Goal: Transaction & Acquisition: Purchase product/service

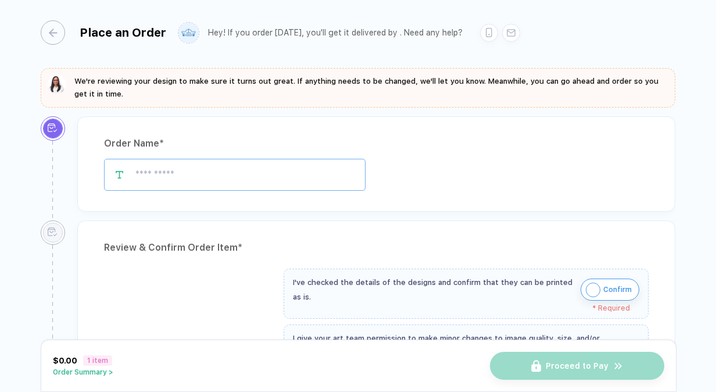
type input "**********"
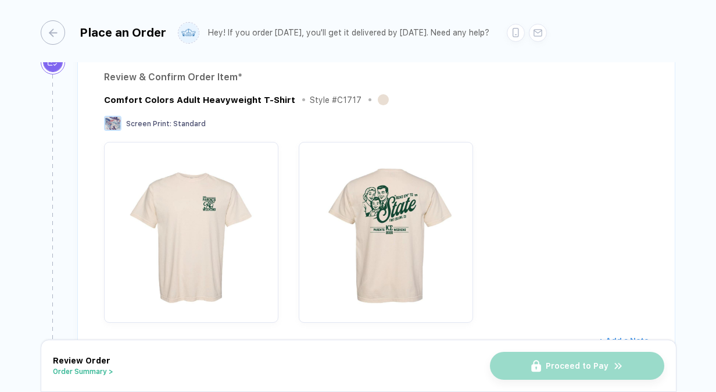
scroll to position [89, 0]
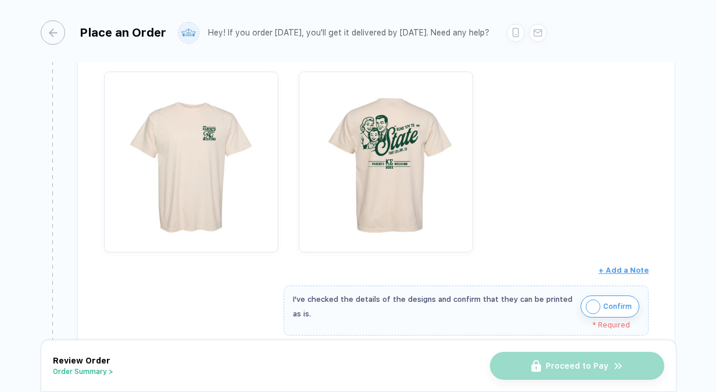
scroll to position [242, 0]
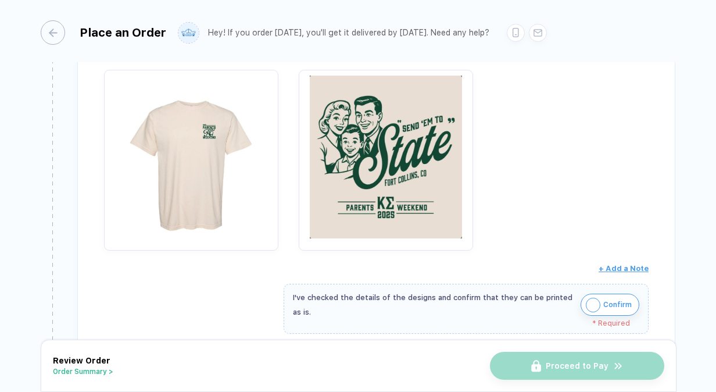
click at [388, 164] on img "button" at bounding box center [385, 157] width 163 height 163
click at [431, 213] on img "button" at bounding box center [385, 157] width 163 height 163
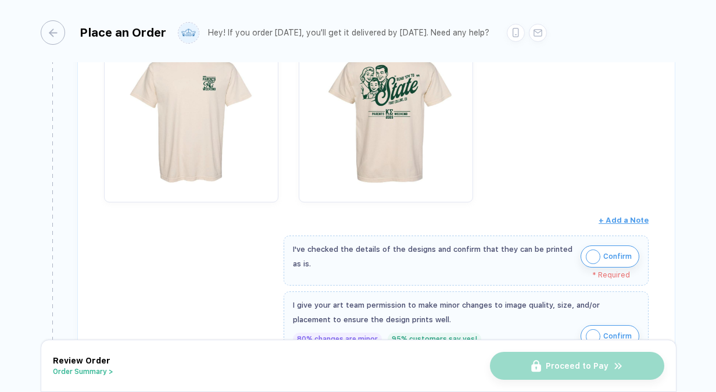
scroll to position [291, 0]
click at [593, 253] on img "button" at bounding box center [593, 256] width 15 height 15
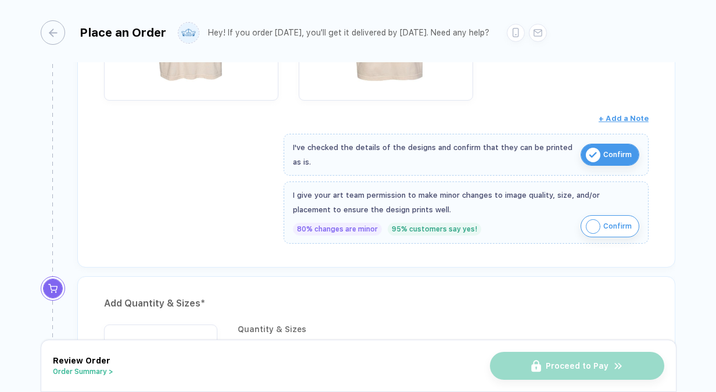
scroll to position [393, 0]
click at [602, 230] on button "Confirm" at bounding box center [609, 225] width 59 height 22
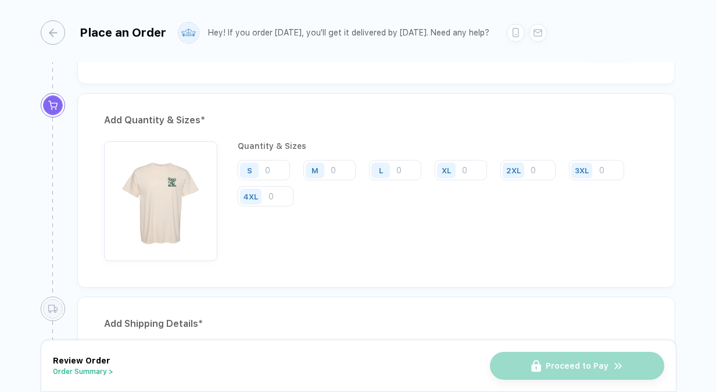
scroll to position [559, 0]
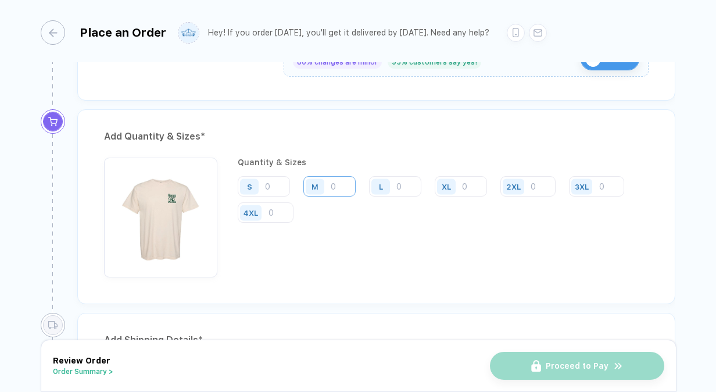
click at [332, 182] on input "number" at bounding box center [329, 186] width 52 height 20
click at [337, 187] on input "number" at bounding box center [329, 186] width 52 height 20
type input "2"
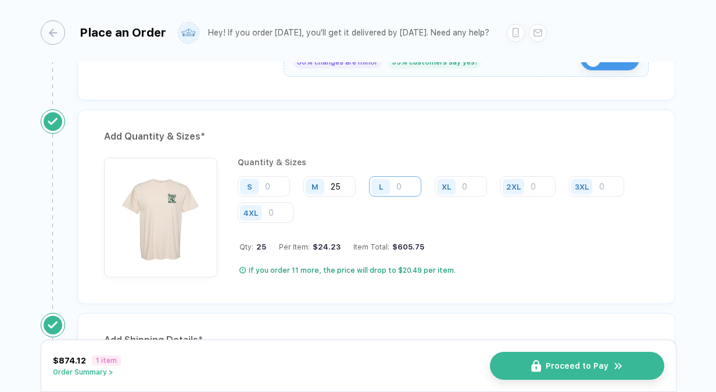
type input "25"
click at [407, 181] on input "number" at bounding box center [395, 186] width 52 height 20
type input "70"
click at [467, 182] on input "number" at bounding box center [461, 186] width 52 height 20
type input "100"
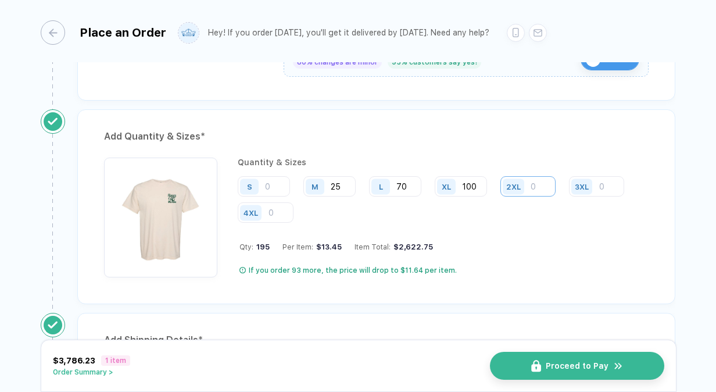
click at [532, 179] on input "number" at bounding box center [527, 186] width 55 height 20
type input "2"
type input "15"
click at [350, 184] on input "25" at bounding box center [329, 186] width 52 height 20
type input "20"
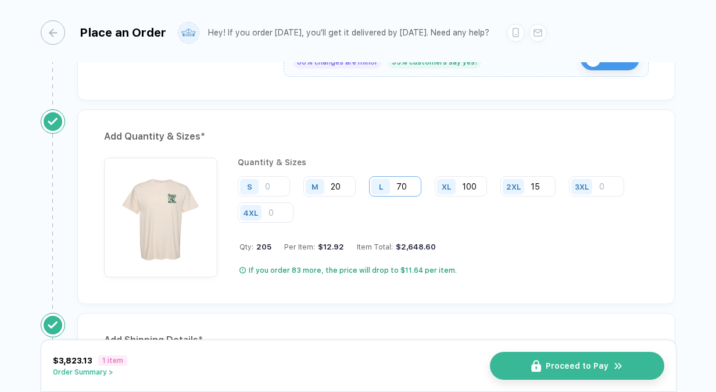
click at [412, 184] on input "70" at bounding box center [395, 186] width 52 height 20
type input "7"
type input "9"
type input "80"
click at [475, 180] on input "100" at bounding box center [461, 186] width 52 height 20
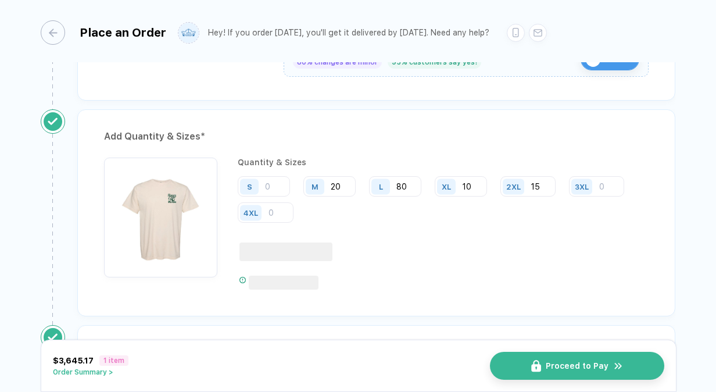
type input "100"
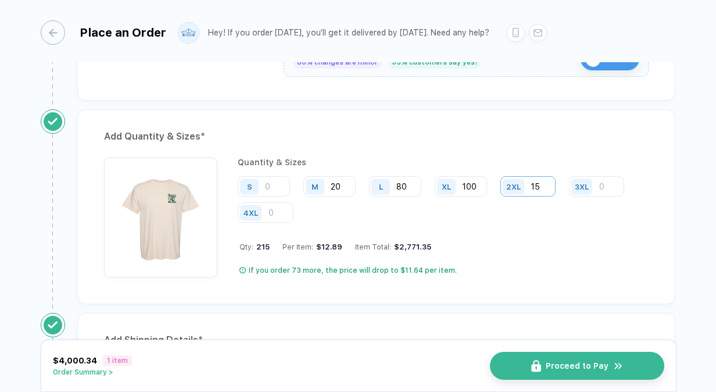
click at [553, 176] on input "15" at bounding box center [527, 186] width 55 height 20
type input "1"
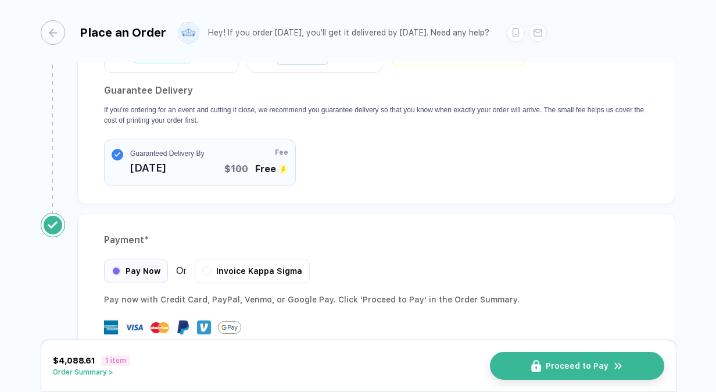
scroll to position [1147, 0]
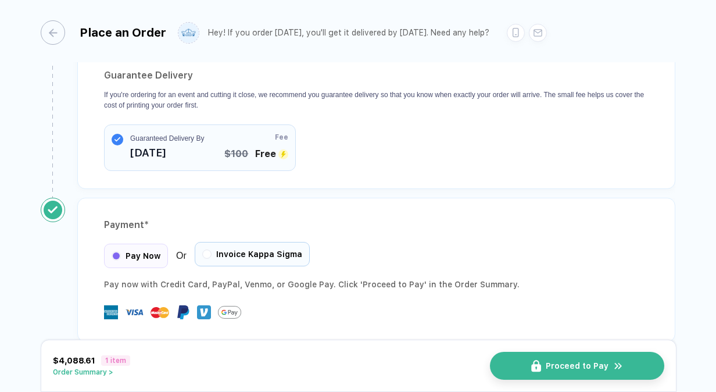
type input "20"
click at [229, 249] on span "Invoice Kappa Sigma" at bounding box center [259, 253] width 86 height 9
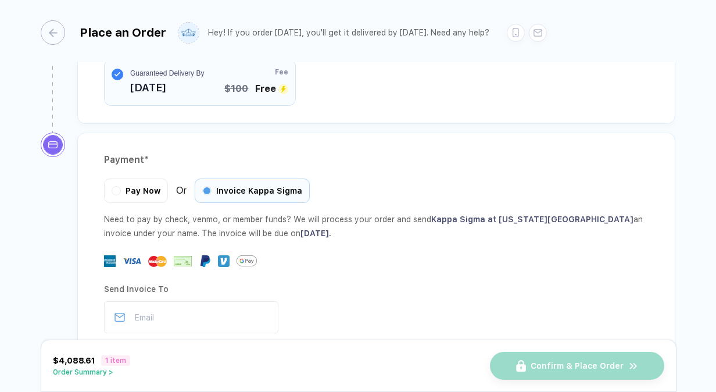
scroll to position [1262, 0]
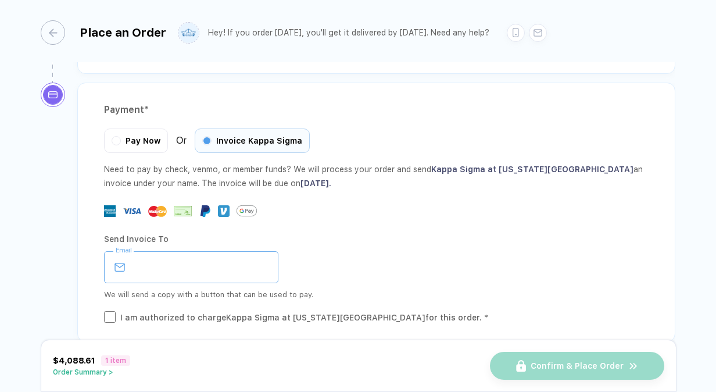
click at [211, 251] on input "email" at bounding box center [191, 267] width 174 height 32
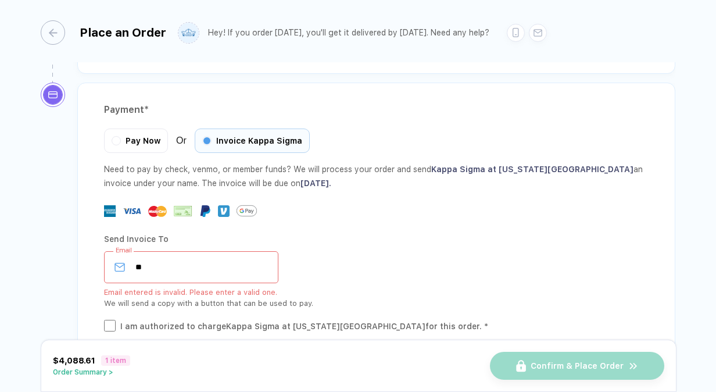
type input "*"
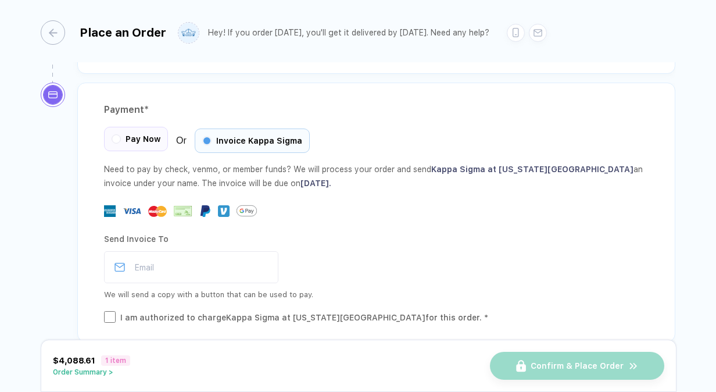
click at [134, 127] on div "Pay Now" at bounding box center [136, 139] width 64 height 24
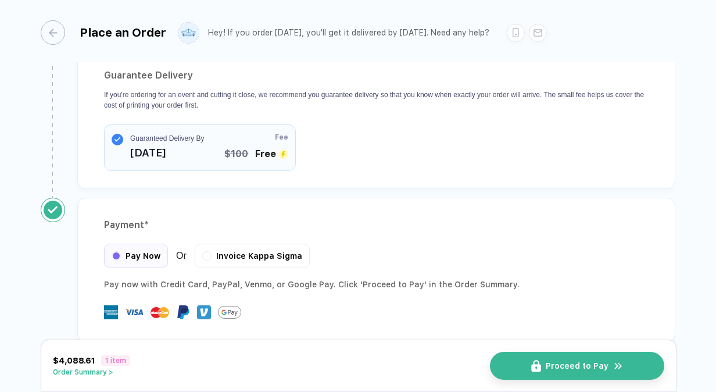
click at [103, 372] on button "Order Summary >" at bounding box center [91, 372] width 77 height 8
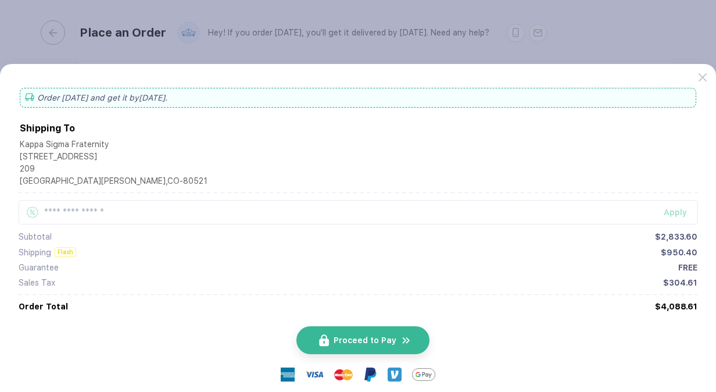
click at [354, 338] on span "Proceed to Pay" at bounding box center [364, 339] width 63 height 9
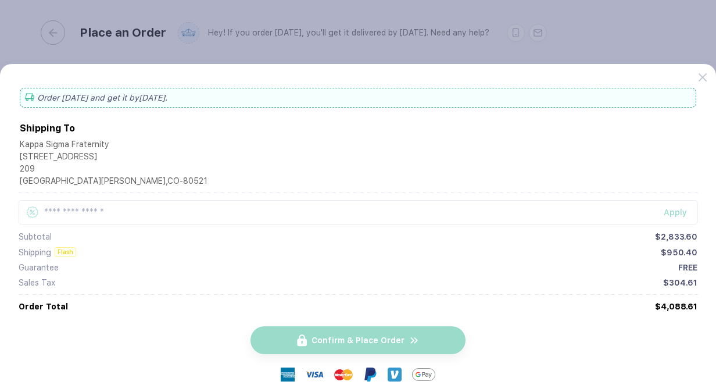
click at [383, 48] on button "button" at bounding box center [358, 196] width 716 height 392
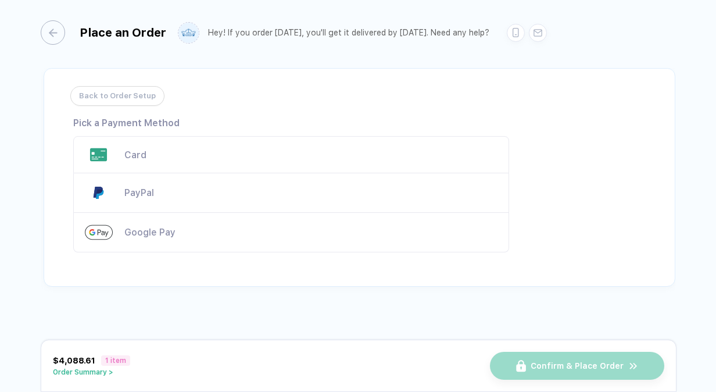
click at [182, 159] on div "Card" at bounding box center [291, 154] width 436 height 37
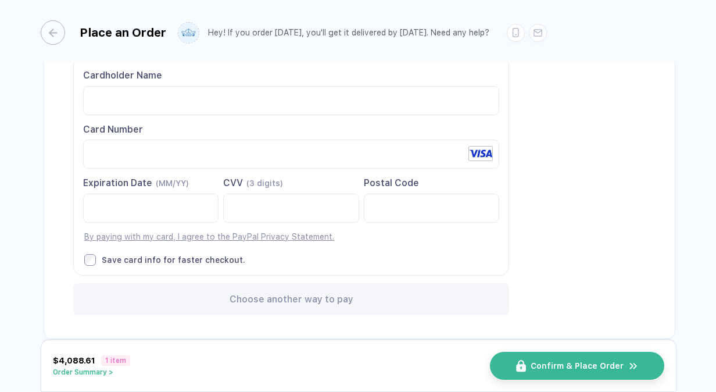
scroll to position [115, 0]
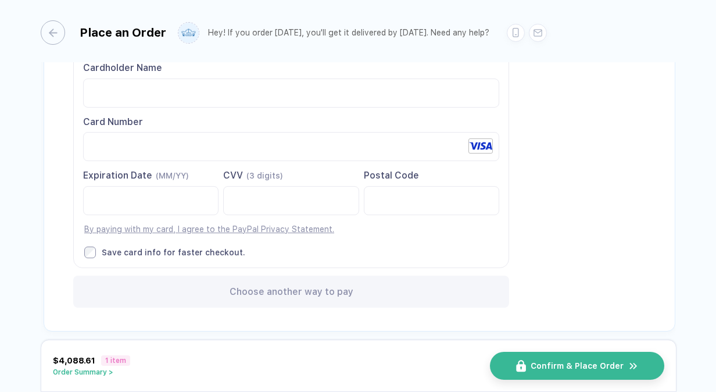
click at [319, 254] on label "Save card info for faster checkout." at bounding box center [291, 252] width 415 height 12
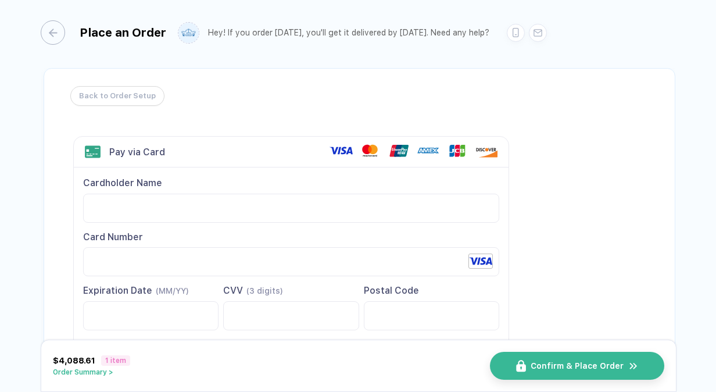
scroll to position [123, 0]
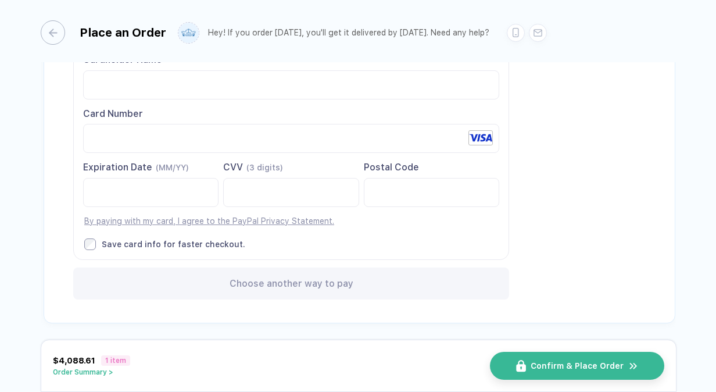
click at [102, 376] on div "$4,088.61 1 item Order Summary > Confirm & Place Order" at bounding box center [358, 365] width 635 height 52
click at [101, 374] on button "Order Summary >" at bounding box center [91, 372] width 77 height 8
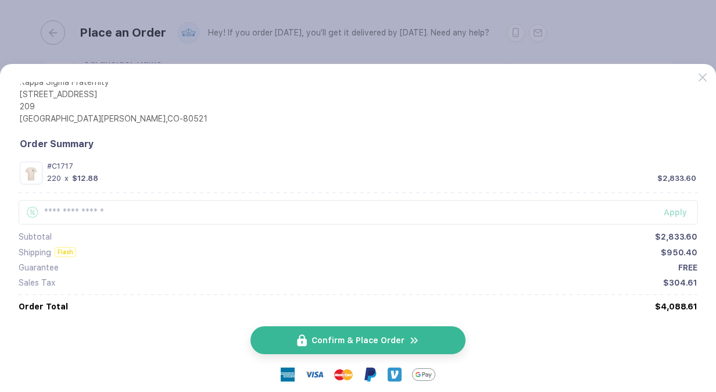
scroll to position [84, 0]
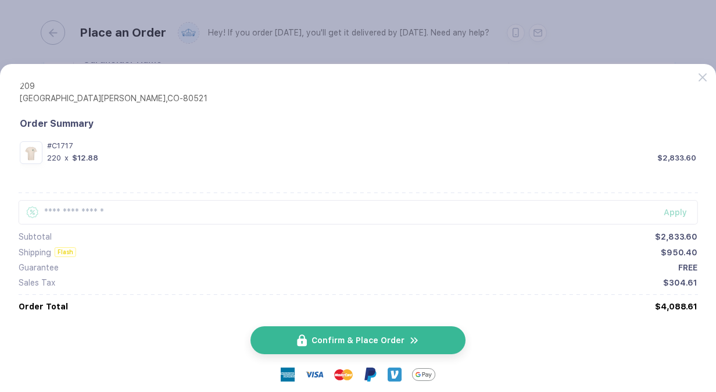
click at [436, 45] on button "button" at bounding box center [358, 196] width 716 height 392
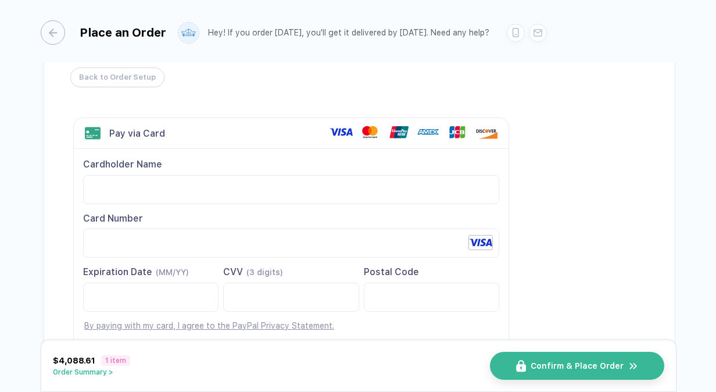
scroll to position [0, 0]
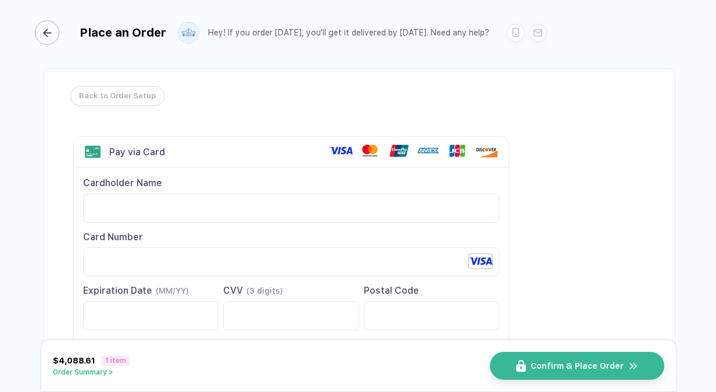
click at [52, 36] on div "button" at bounding box center [47, 32] width 24 height 24
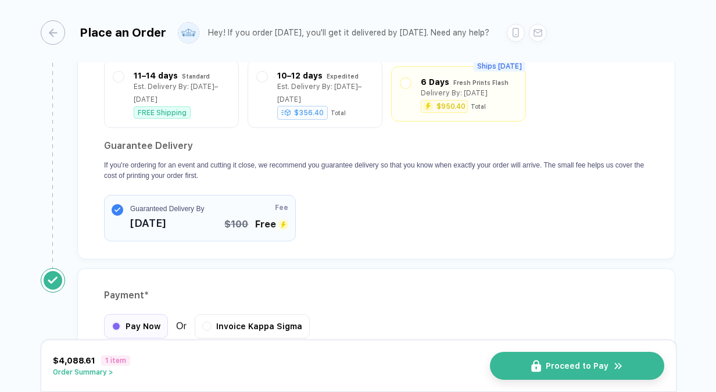
scroll to position [1147, 0]
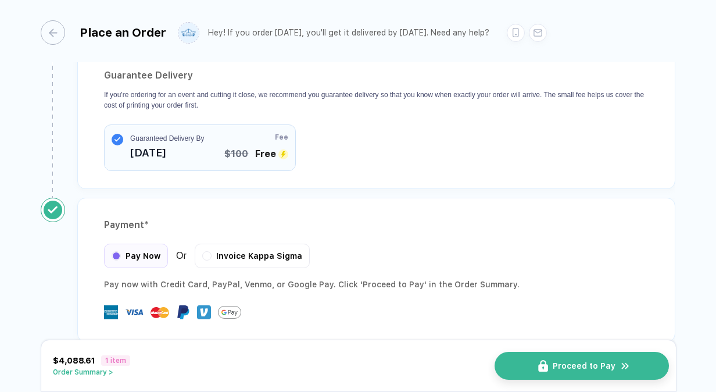
click at [575, 367] on span "Proceed to Pay" at bounding box center [583, 365] width 63 height 9
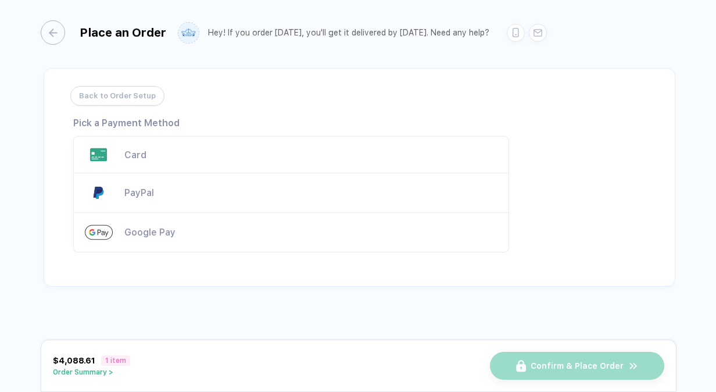
click at [200, 150] on div "Card" at bounding box center [310, 154] width 373 height 11
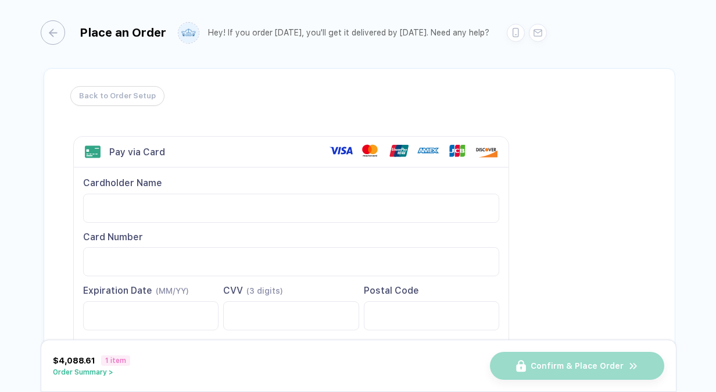
scroll to position [123, 0]
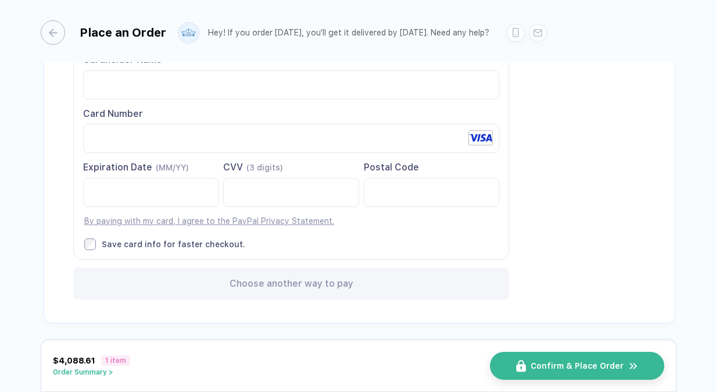
click at [575, 186] on div "Back to Order Setup Visa MasterCard Union Pay American Express JCB Discover Din…" at bounding box center [359, 134] width 631 height 378
click at [544, 365] on span "Confirm & Place Order" at bounding box center [583, 365] width 93 height 9
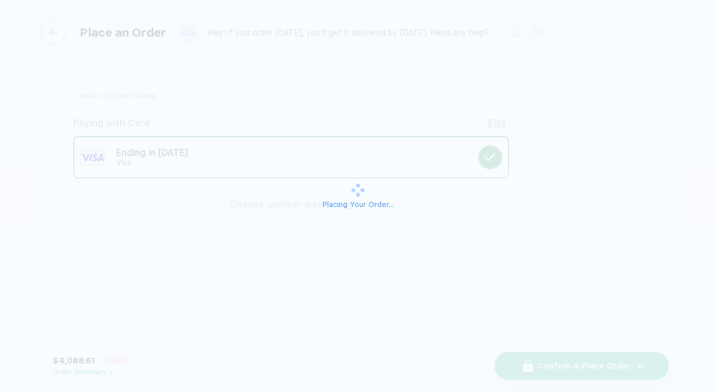
scroll to position [0, 0]
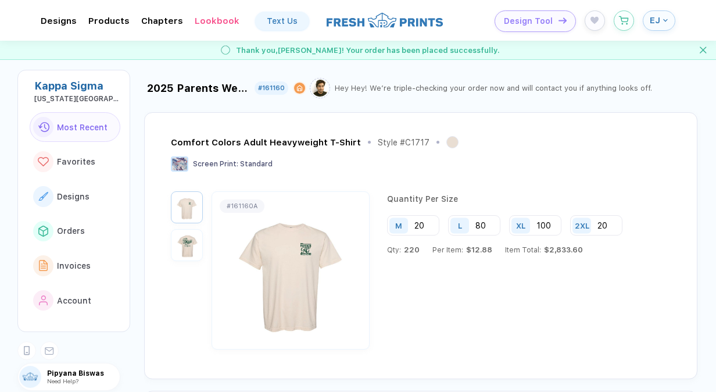
click at [182, 252] on img "button" at bounding box center [187, 245] width 26 height 26
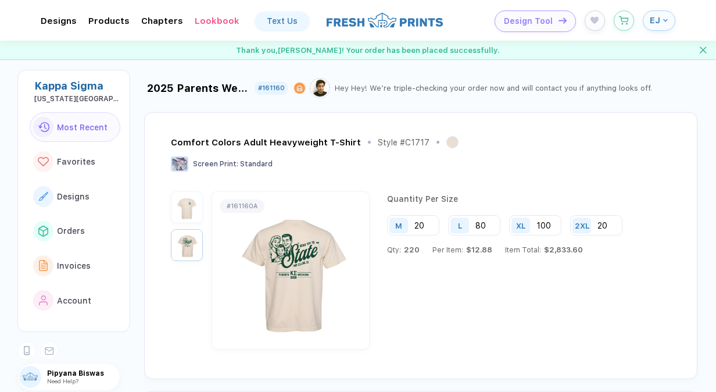
click at [198, 209] on img "button" at bounding box center [187, 207] width 26 height 26
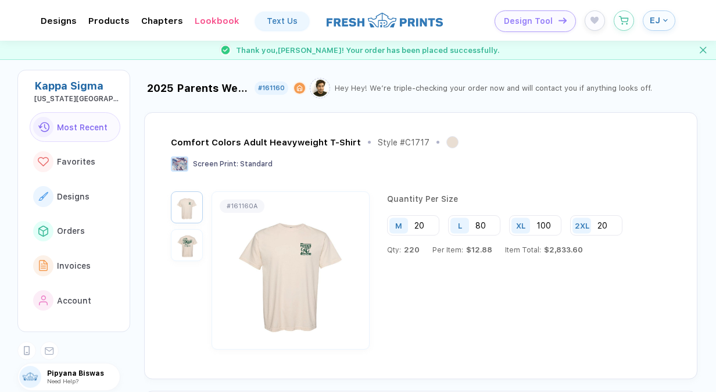
click at [192, 246] on img "button" at bounding box center [187, 245] width 26 height 26
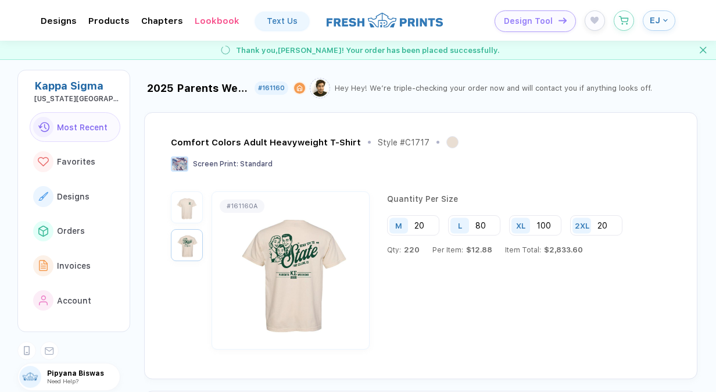
click at [186, 209] on img "button" at bounding box center [187, 207] width 26 height 26
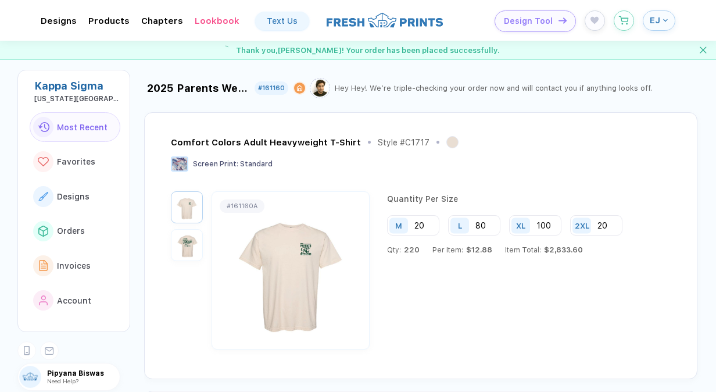
click at [196, 249] on img "button" at bounding box center [187, 245] width 26 height 26
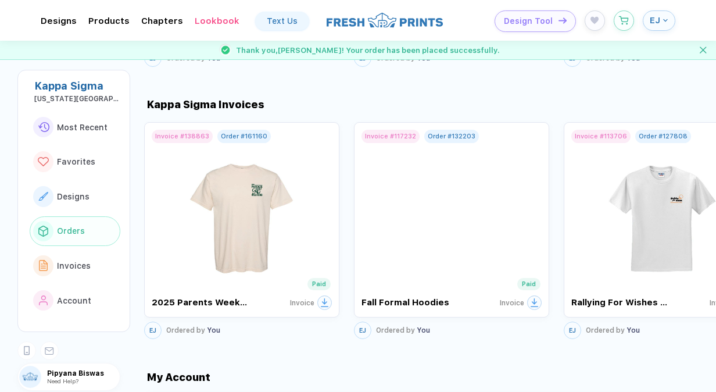
scroll to position [1309, 0]
